Goal: Task Accomplishment & Management: Use online tool/utility

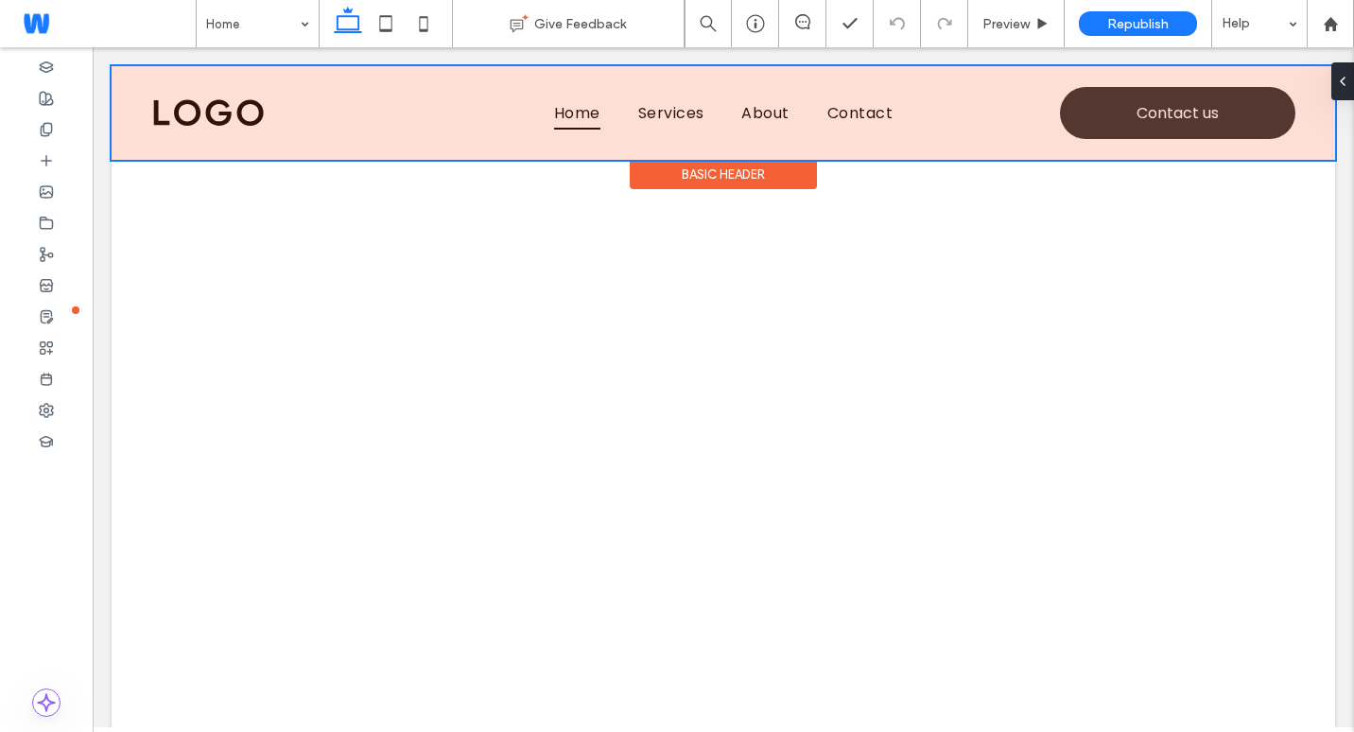
click at [183, 124] on div at bounding box center [724, 113] width 1224 height 94
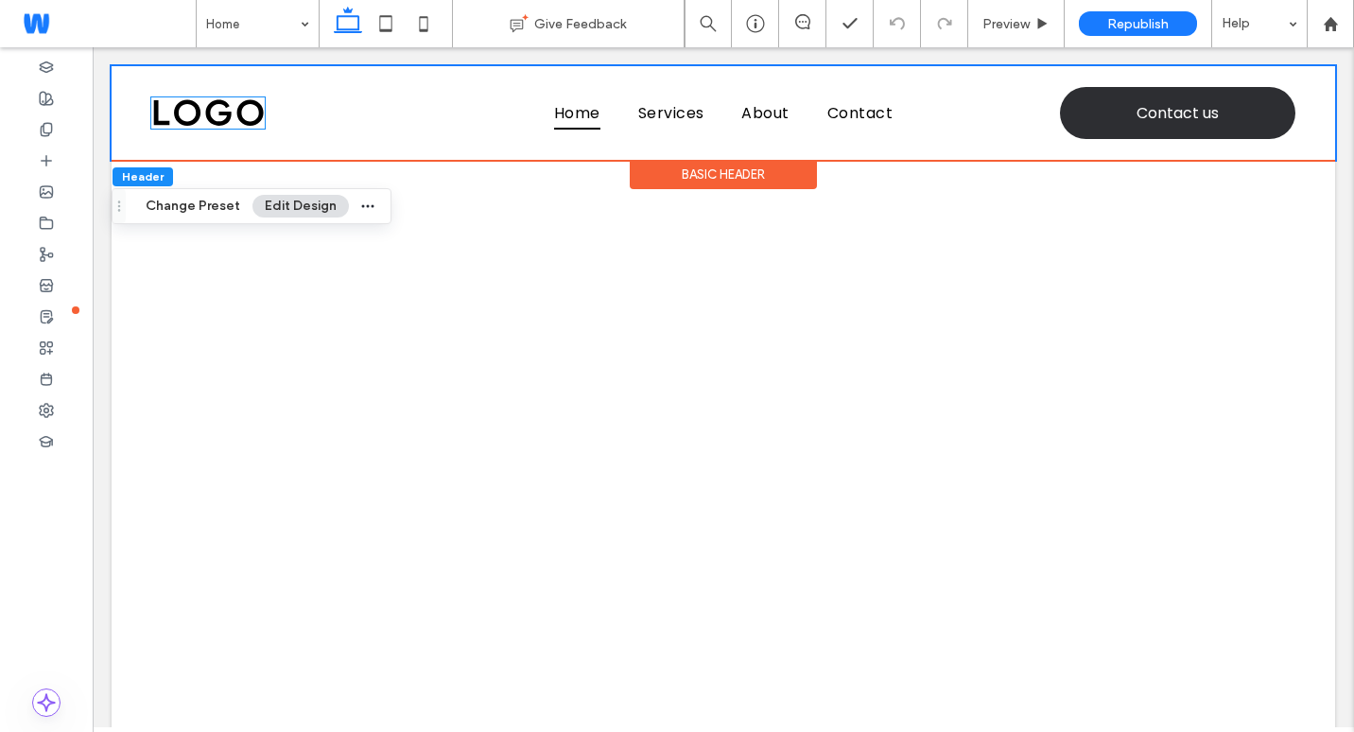
click at [183, 124] on img at bounding box center [207, 113] width 113 height 32
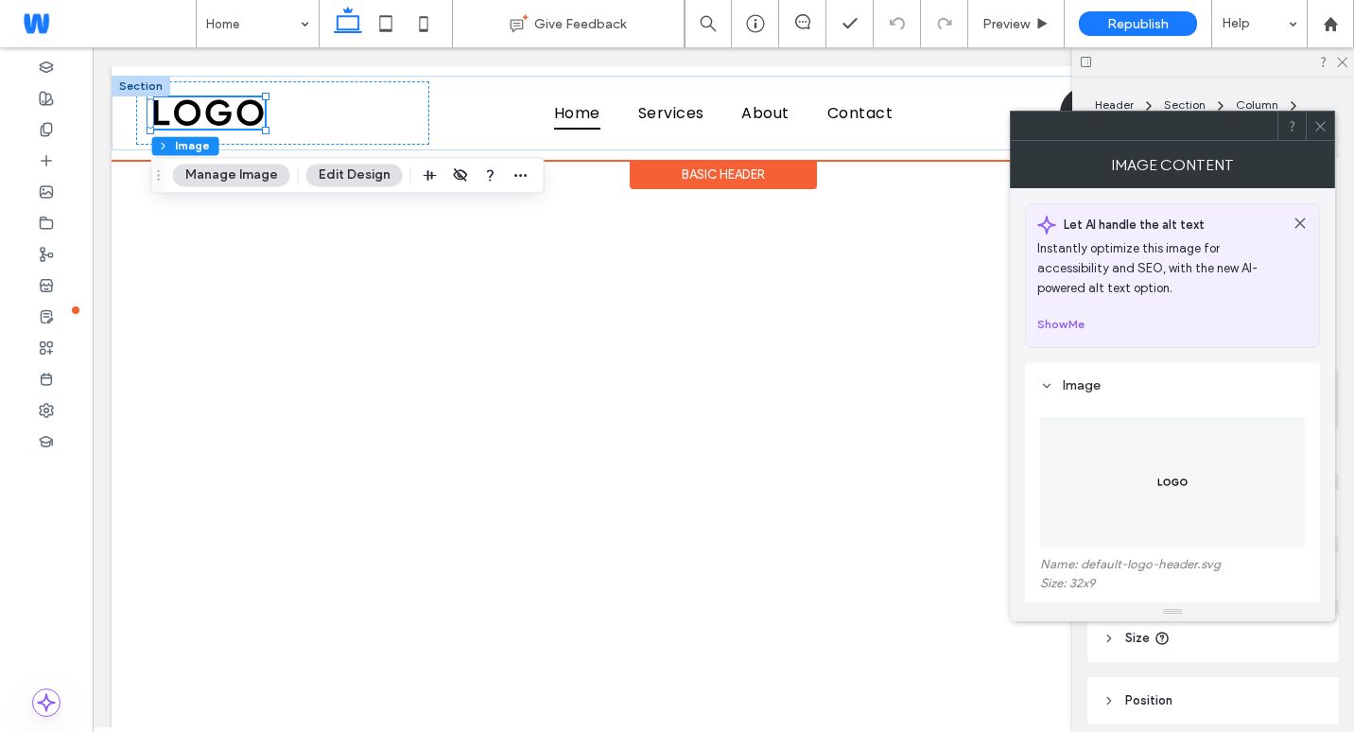
click at [183, 124] on img at bounding box center [207, 113] width 113 height 32
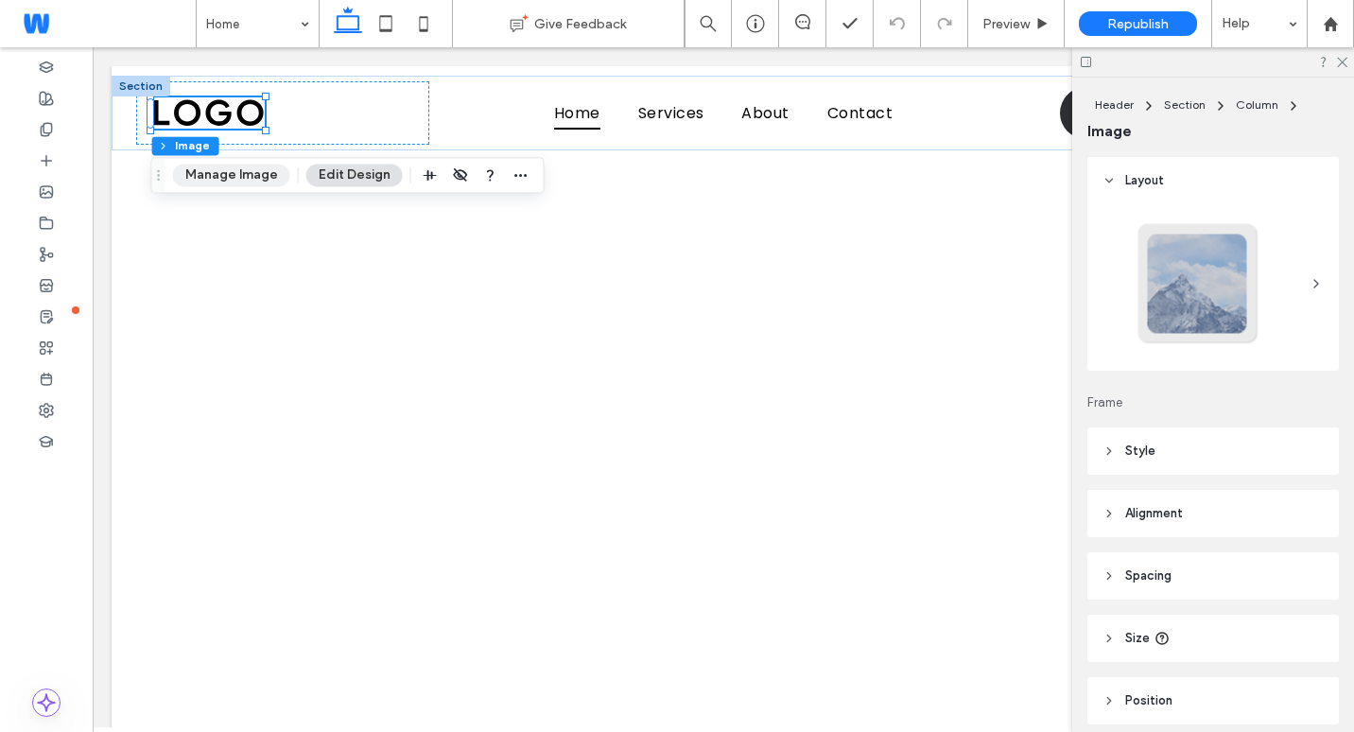
click at [226, 173] on button "Manage Image" at bounding box center [231, 175] width 117 height 23
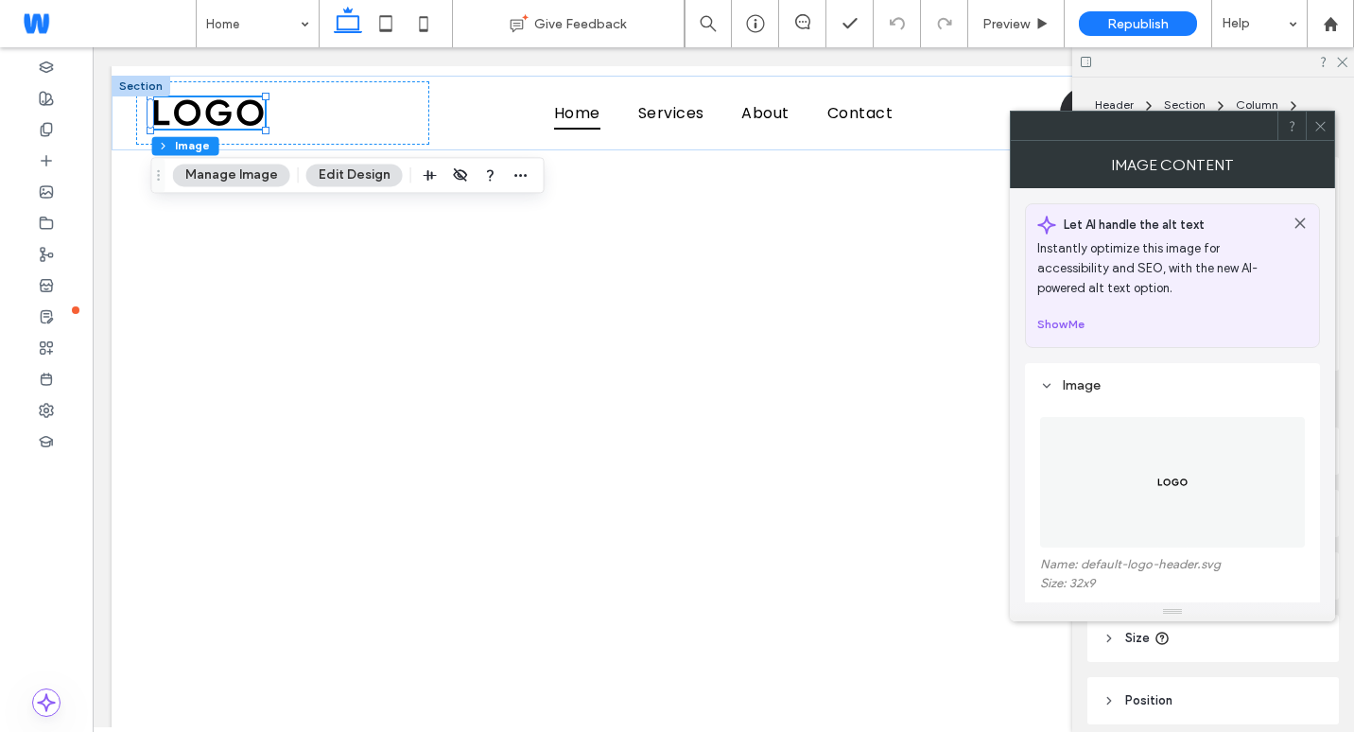
click at [1081, 505] on figure at bounding box center [1172, 482] width 265 height 131
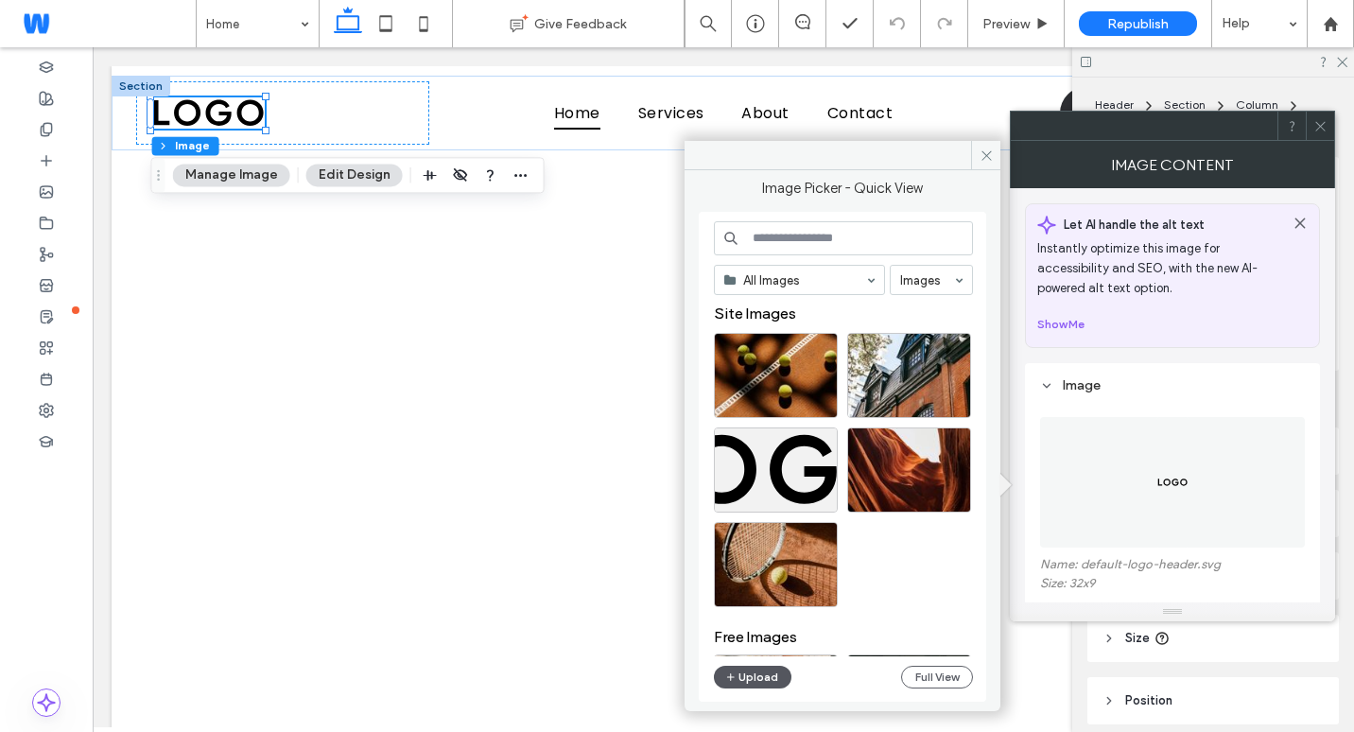
click at [771, 673] on button "Upload" at bounding box center [753, 677] width 78 height 23
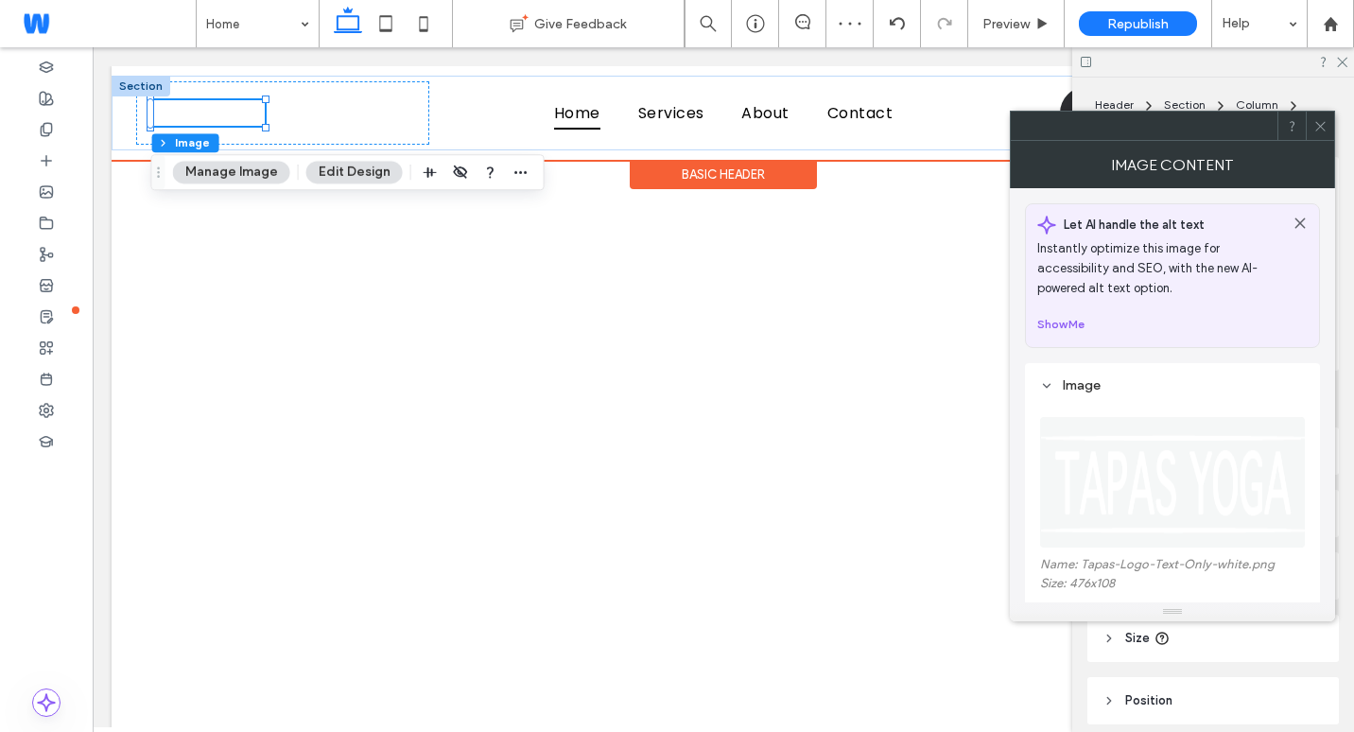
click at [741, 167] on div "Basic Header" at bounding box center [723, 174] width 187 height 29
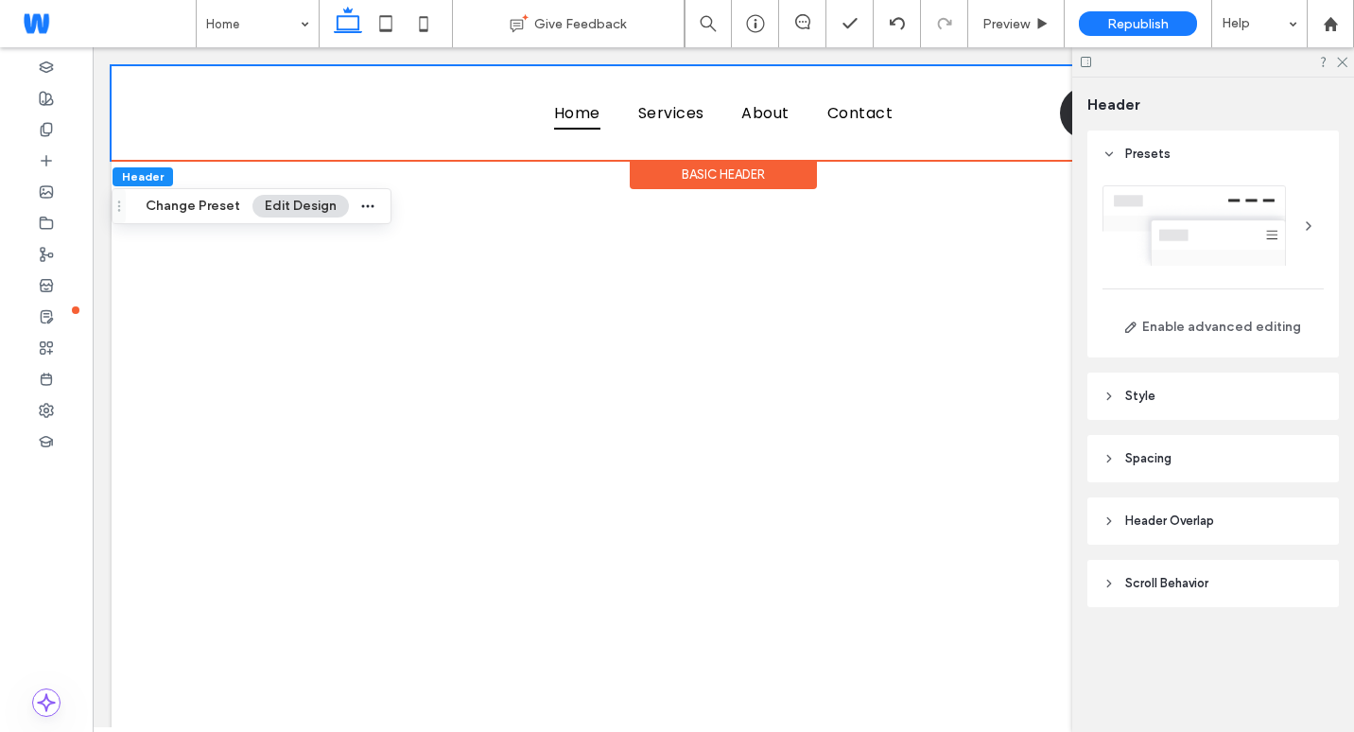
click at [1215, 377] on header "Style" at bounding box center [1214, 396] width 252 height 47
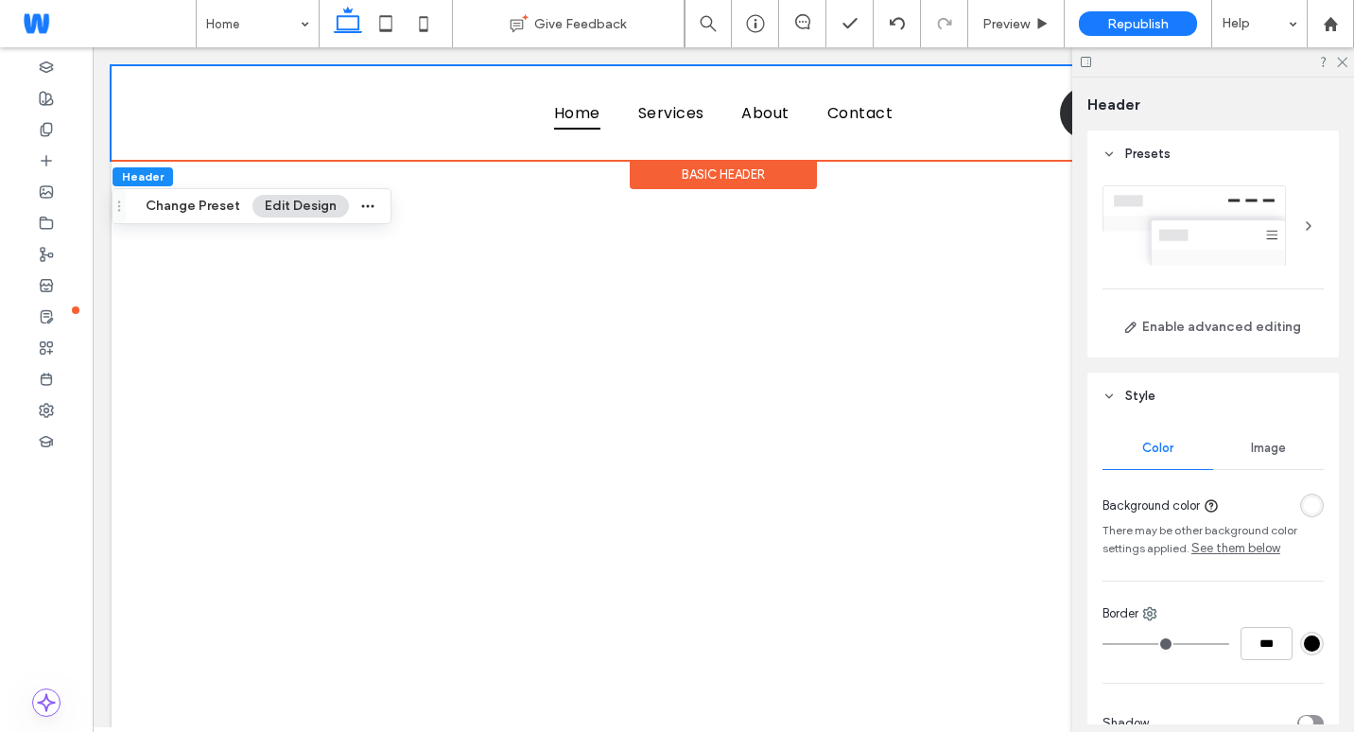
click at [1304, 499] on div "rgba(255, 255, 255, 1)" at bounding box center [1312, 505] width 16 height 16
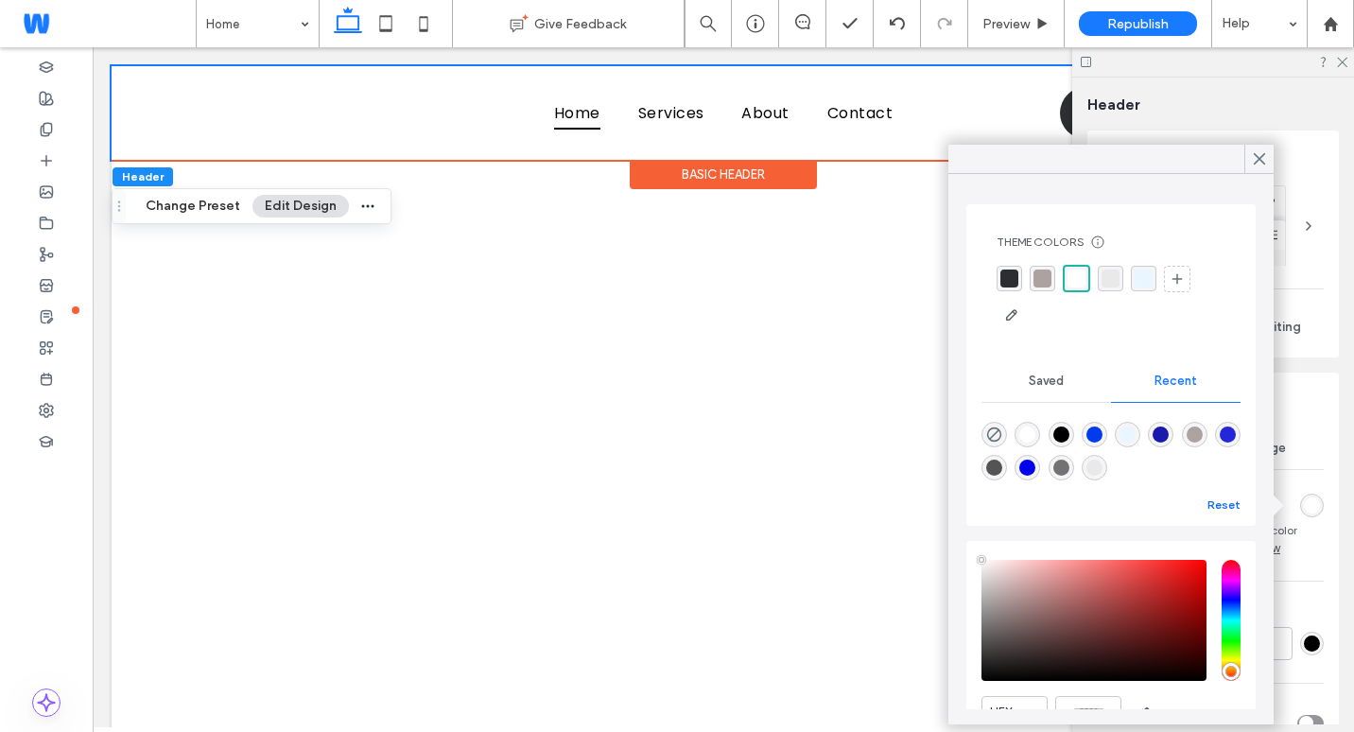
click at [1208, 497] on button "Reset" at bounding box center [1224, 505] width 33 height 23
click at [1208, 507] on button "Reset" at bounding box center [1224, 505] width 33 height 23
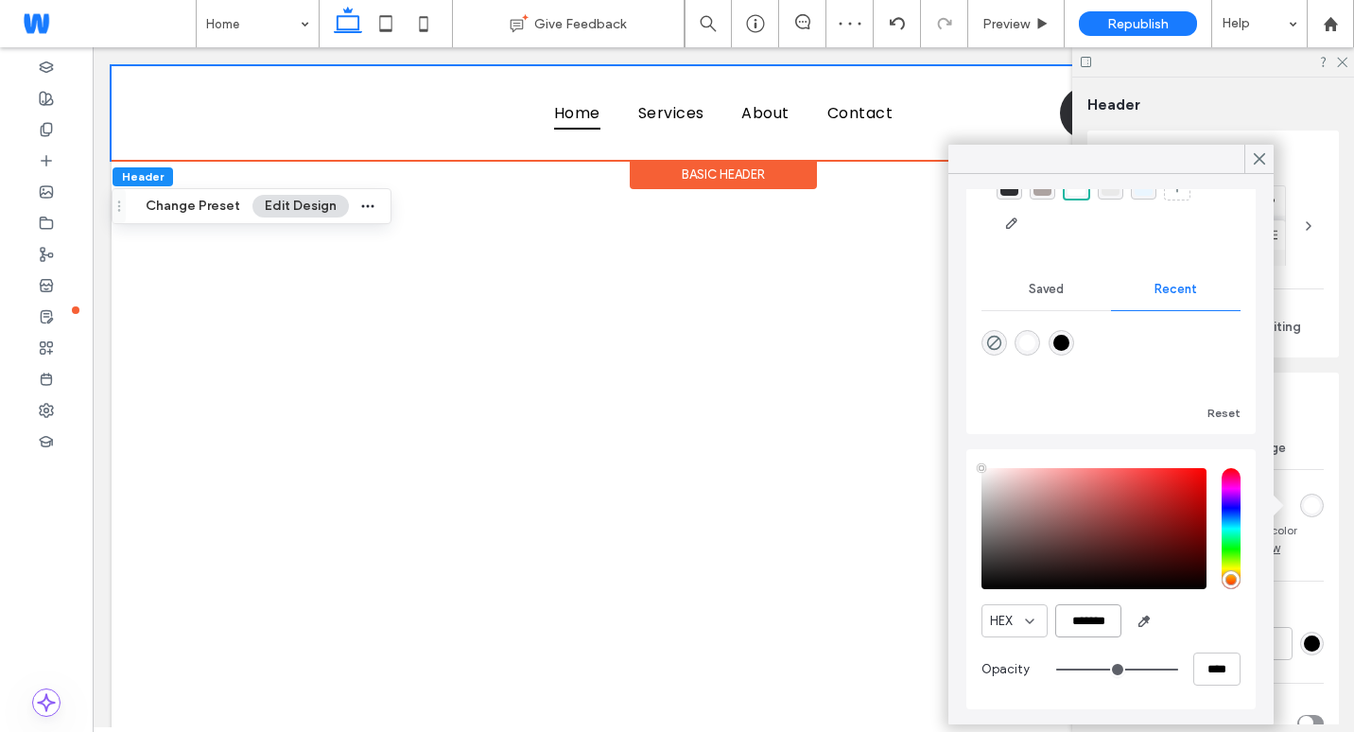
click at [1095, 621] on input "*******" at bounding box center [1088, 620] width 66 height 33
paste input "color picker textbox"
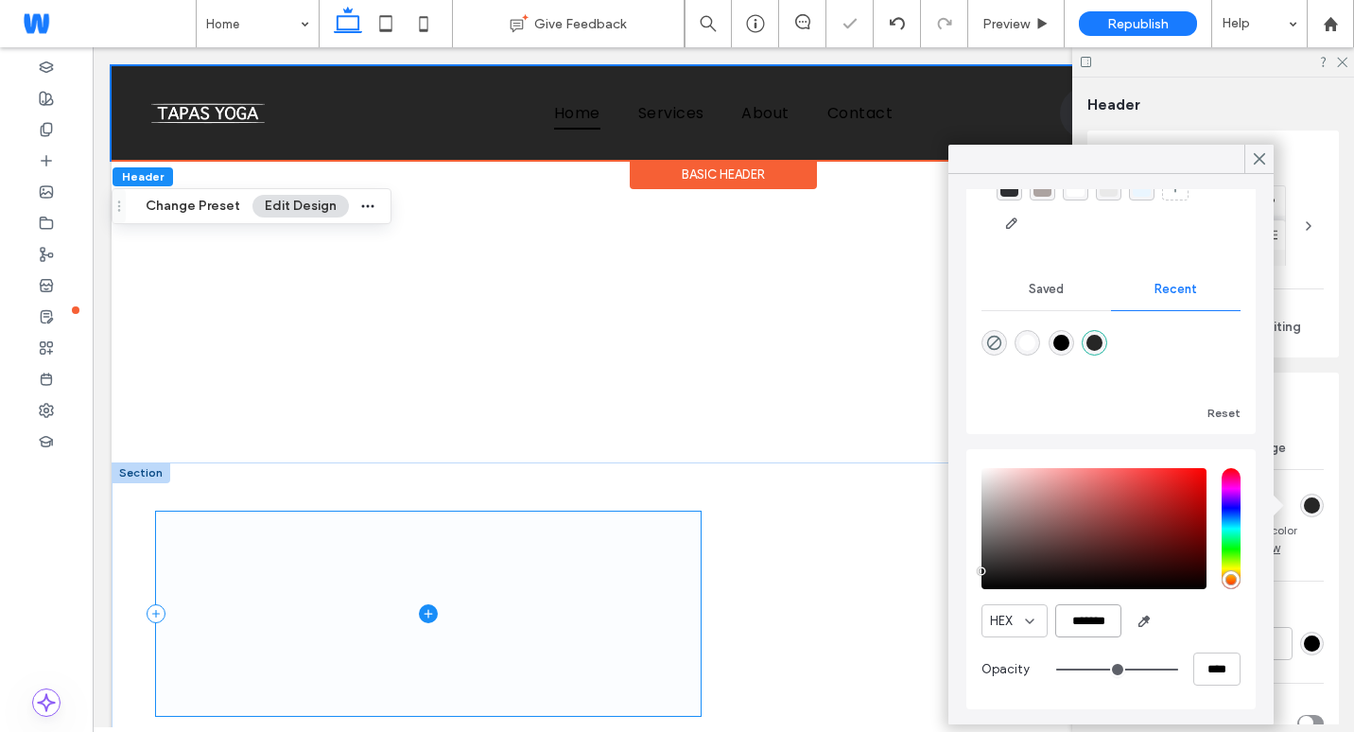
type input "*******"
click at [349, 518] on span at bounding box center [428, 614] width 545 height 205
